Goal: Task Accomplishment & Management: Manage account settings

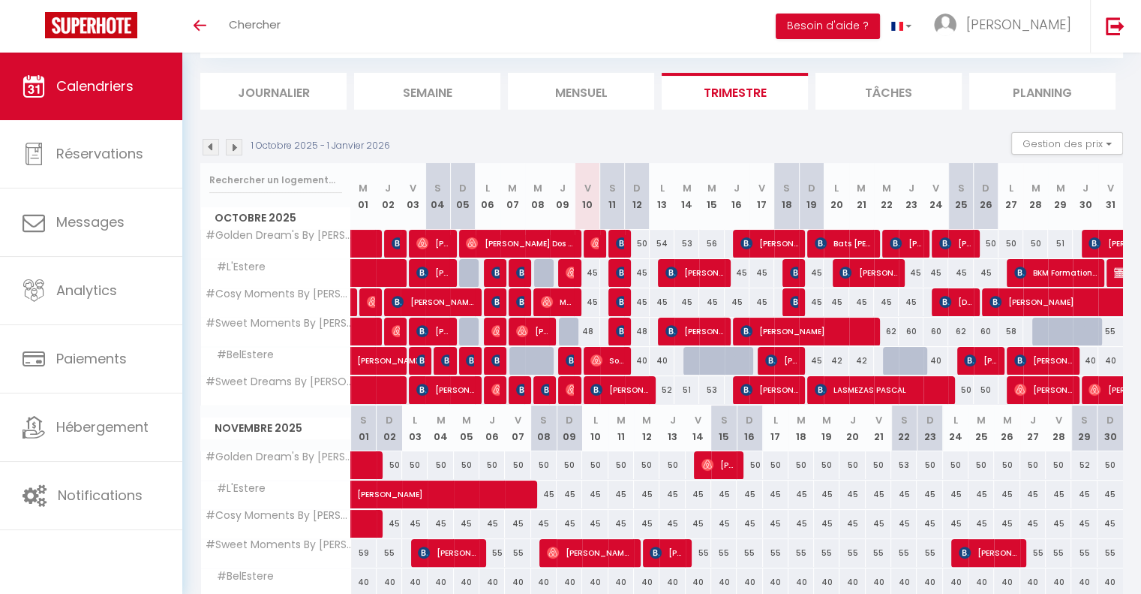
scroll to position [150, 0]
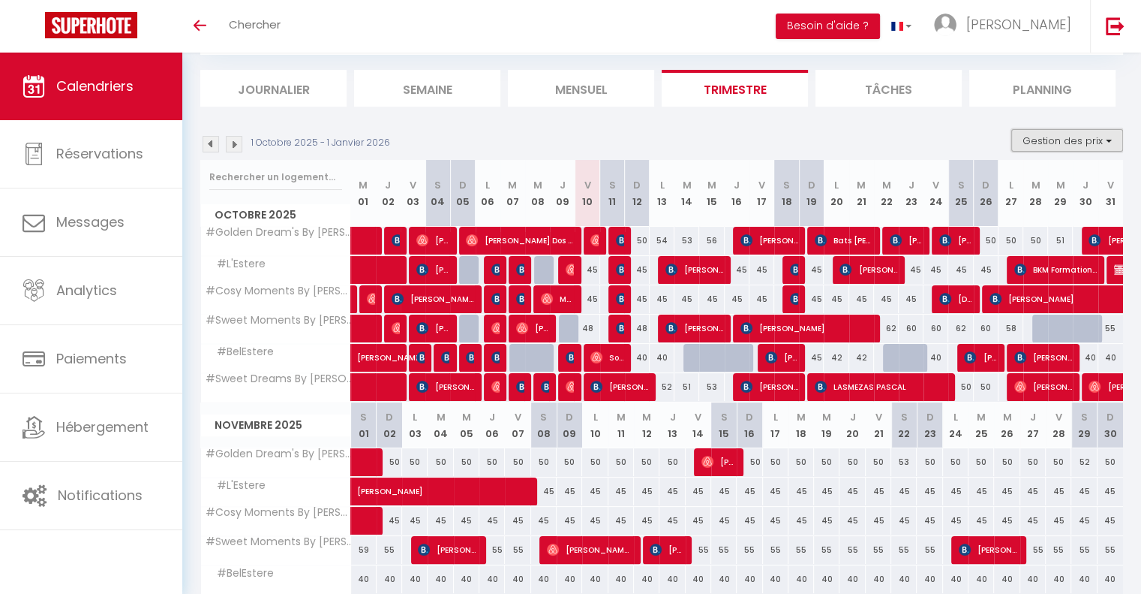
click at [1049, 138] on button "Gestion des prix" at bounding box center [1067, 140] width 112 height 23
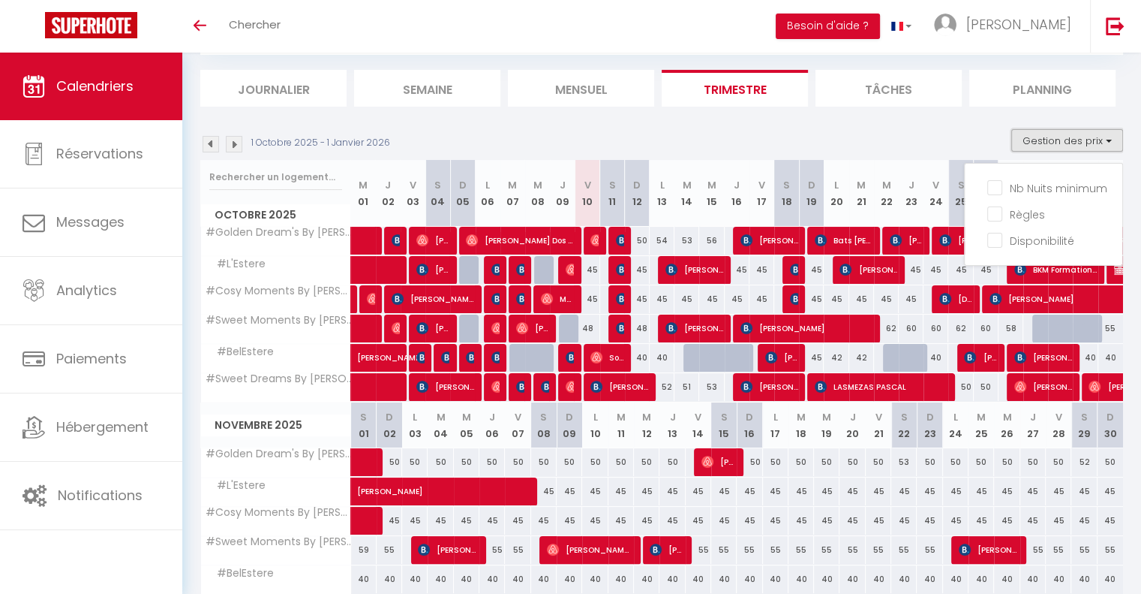
click at [1039, 140] on button "Gestion des prix" at bounding box center [1067, 140] width 112 height 23
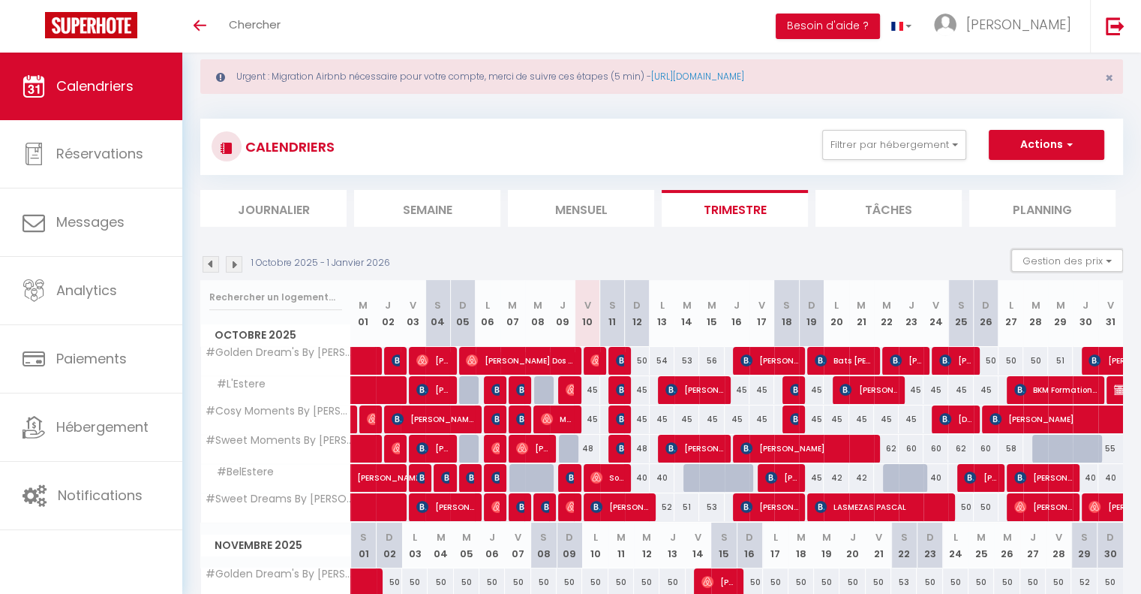
scroll to position [0, 0]
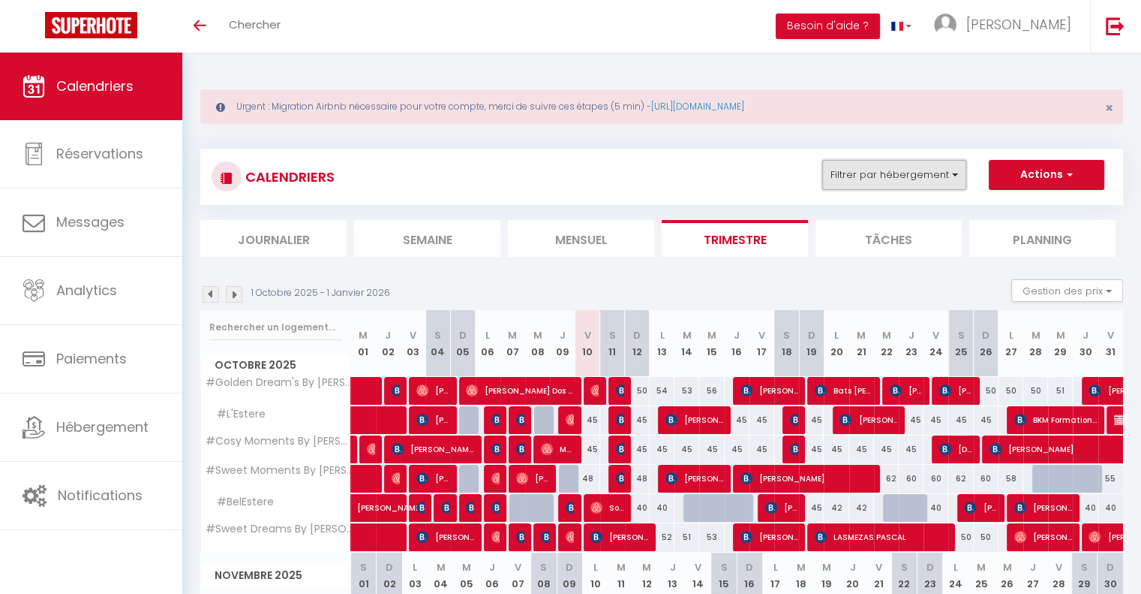
click at [900, 182] on button "Filtrer par hébergement" at bounding box center [894, 175] width 144 height 30
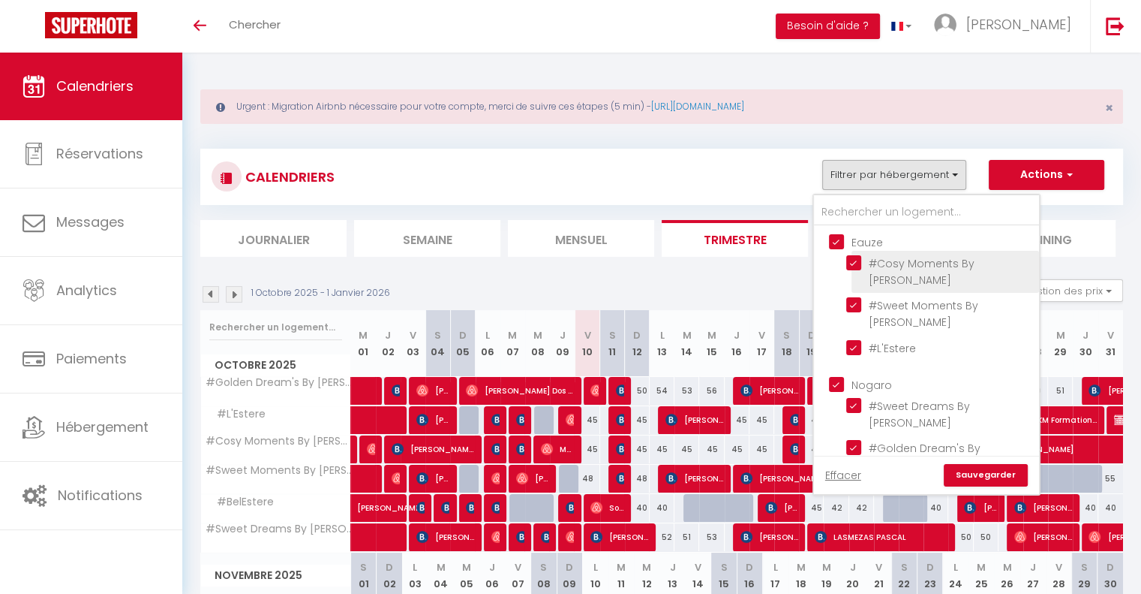
click at [856, 260] on input "#Cosy Moments By [PERSON_NAME]" at bounding box center [940, 262] width 188 height 15
checkbox input "false"
click at [840, 242] on input "Eauze" at bounding box center [941, 240] width 225 height 15
checkbox input "true"
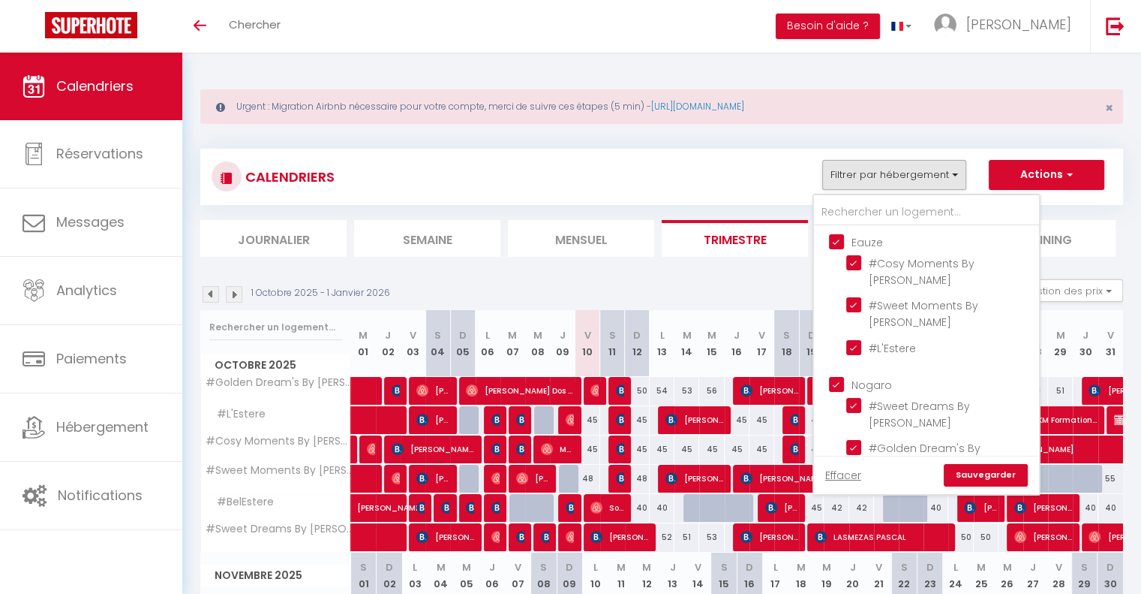
click at [840, 242] on input "Eauze" at bounding box center [941, 240] width 225 height 15
checkbox input "false"
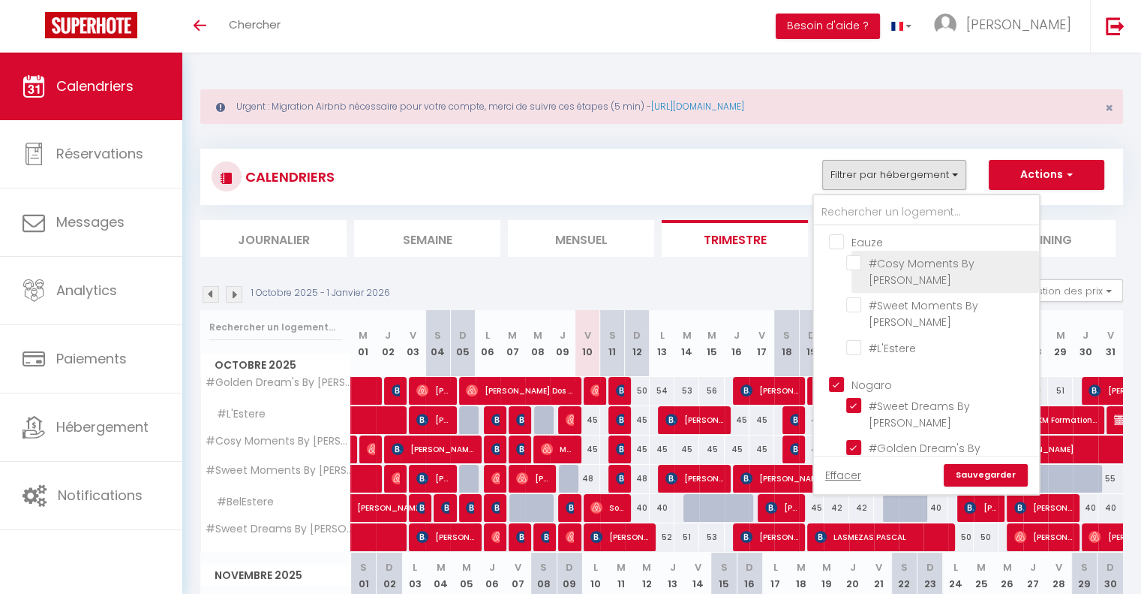
click at [864, 265] on input "#Cosy Moments By [PERSON_NAME]" at bounding box center [940, 262] width 188 height 15
checkbox input "true"
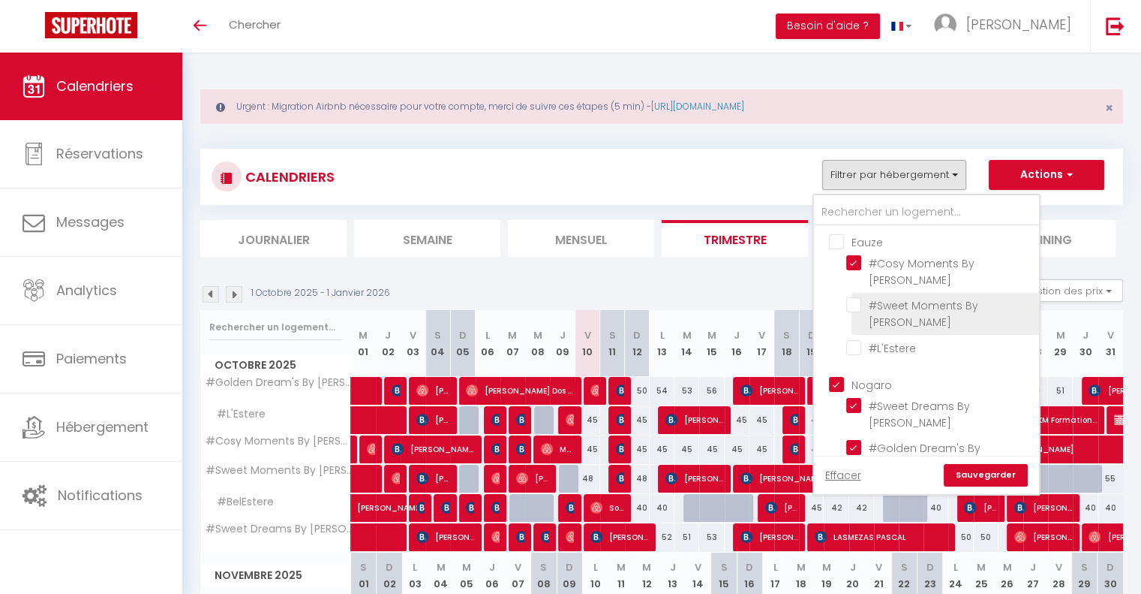
click at [862, 297] on input "#Sweet Moments By [PERSON_NAME]" at bounding box center [940, 304] width 188 height 15
checkbox input "true"
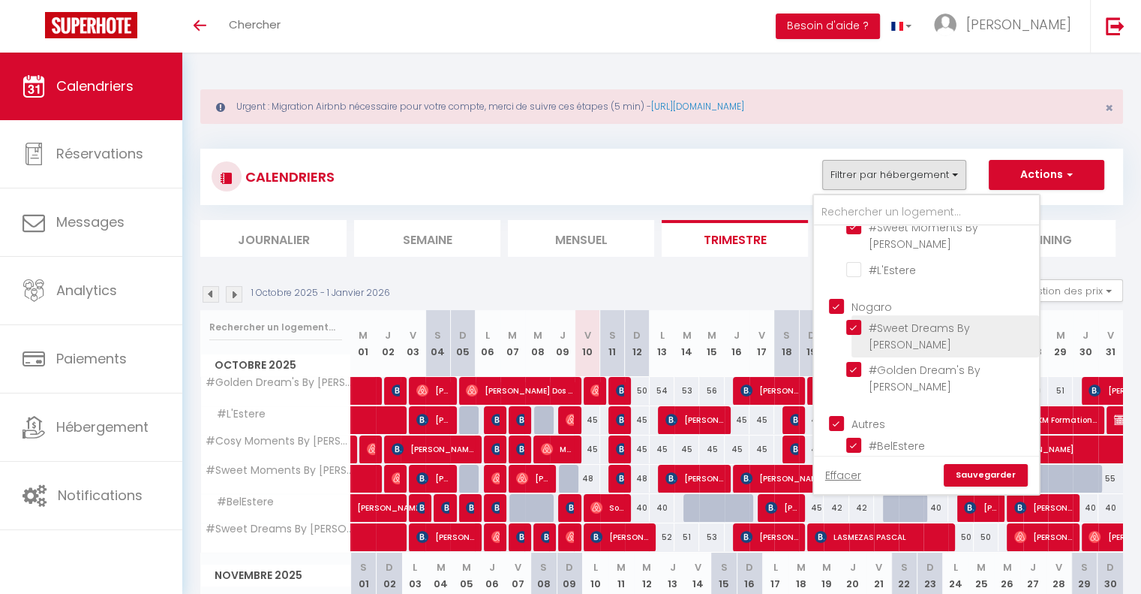
scroll to position [84, 0]
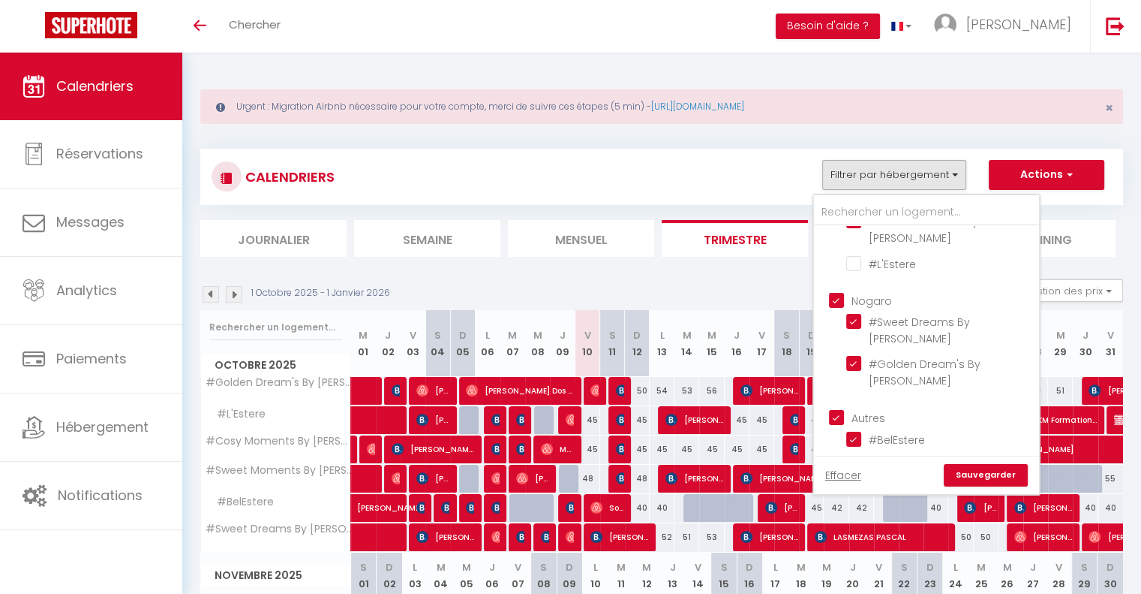
click at [841, 419] on input "Autres" at bounding box center [941, 415] width 225 height 15
checkbox input "false"
click at [980, 468] on link "Sauvegarder" at bounding box center [986, 475] width 84 height 23
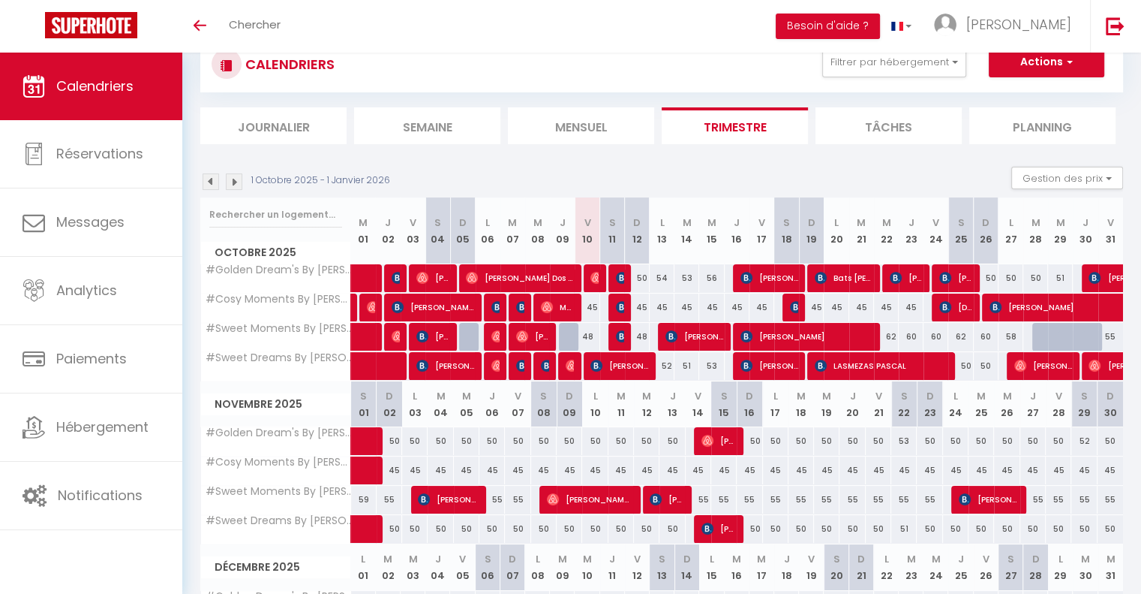
scroll to position [150, 0]
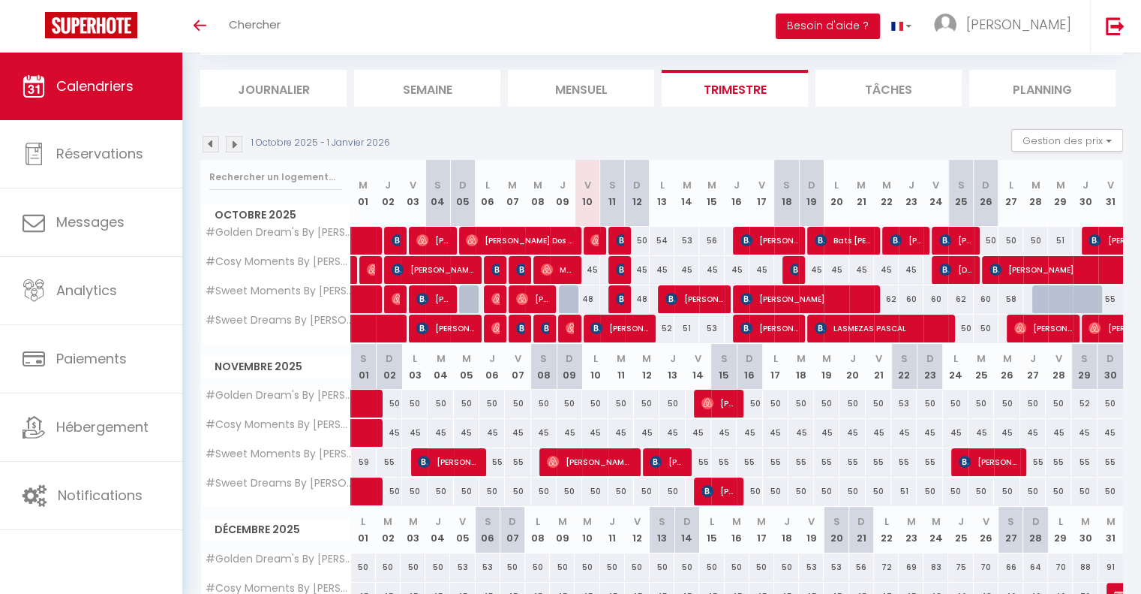
drag, startPoint x: 633, startPoint y: 218, endPoint x: 646, endPoint y: 125, distance: 94.7
click at [646, 125] on section "1 Octobre 2025 - 1 Janvier 2026 Gestion des prix Nb Nuits minimum Règles Dispon…" at bounding box center [661, 414] width 923 height 600
